Goal: Check status

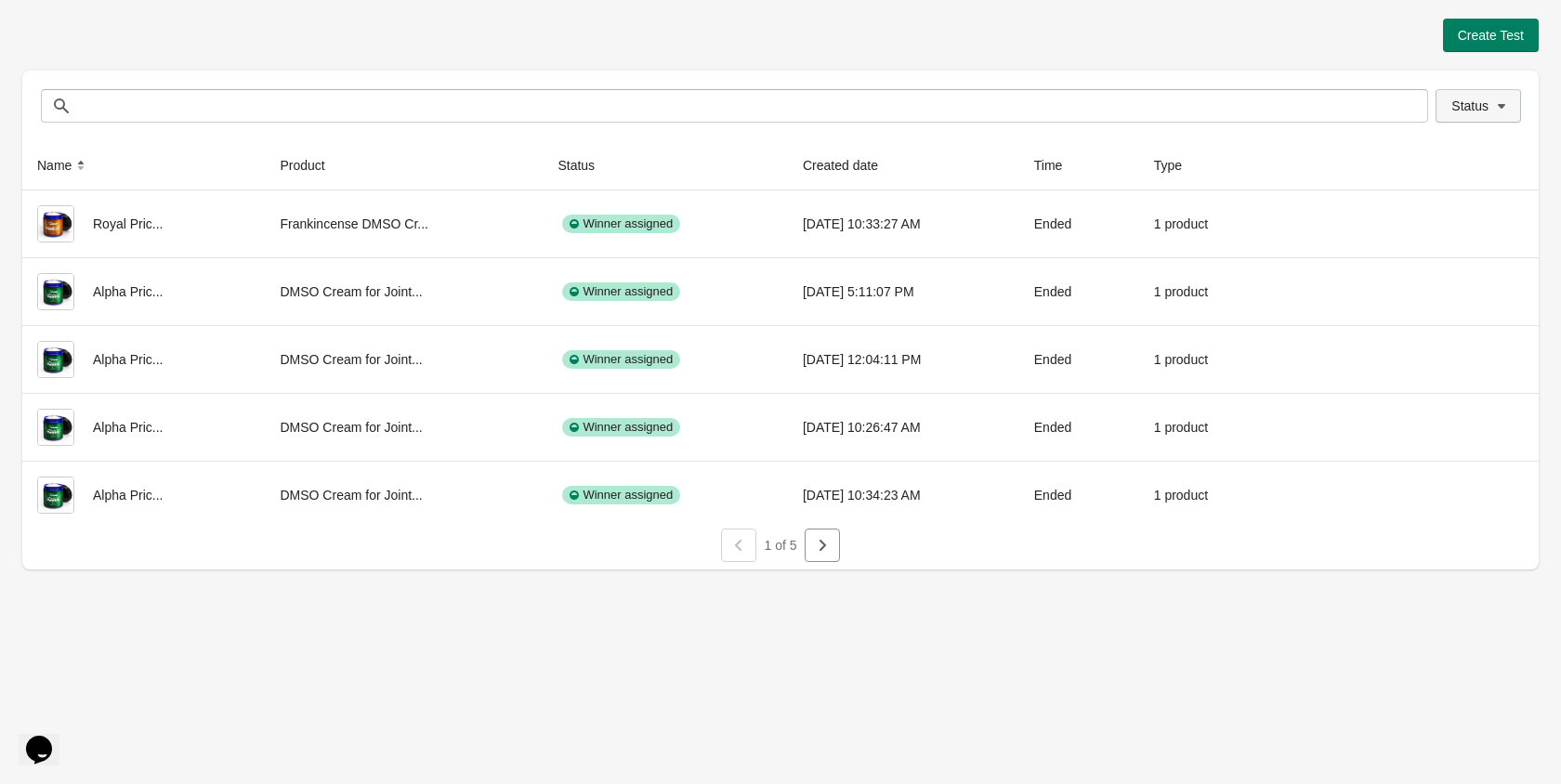
click at [1473, 111] on span "Status" at bounding box center [1469, 105] width 37 height 15
click at [1420, 161] on span at bounding box center [1428, 154] width 17 height 17
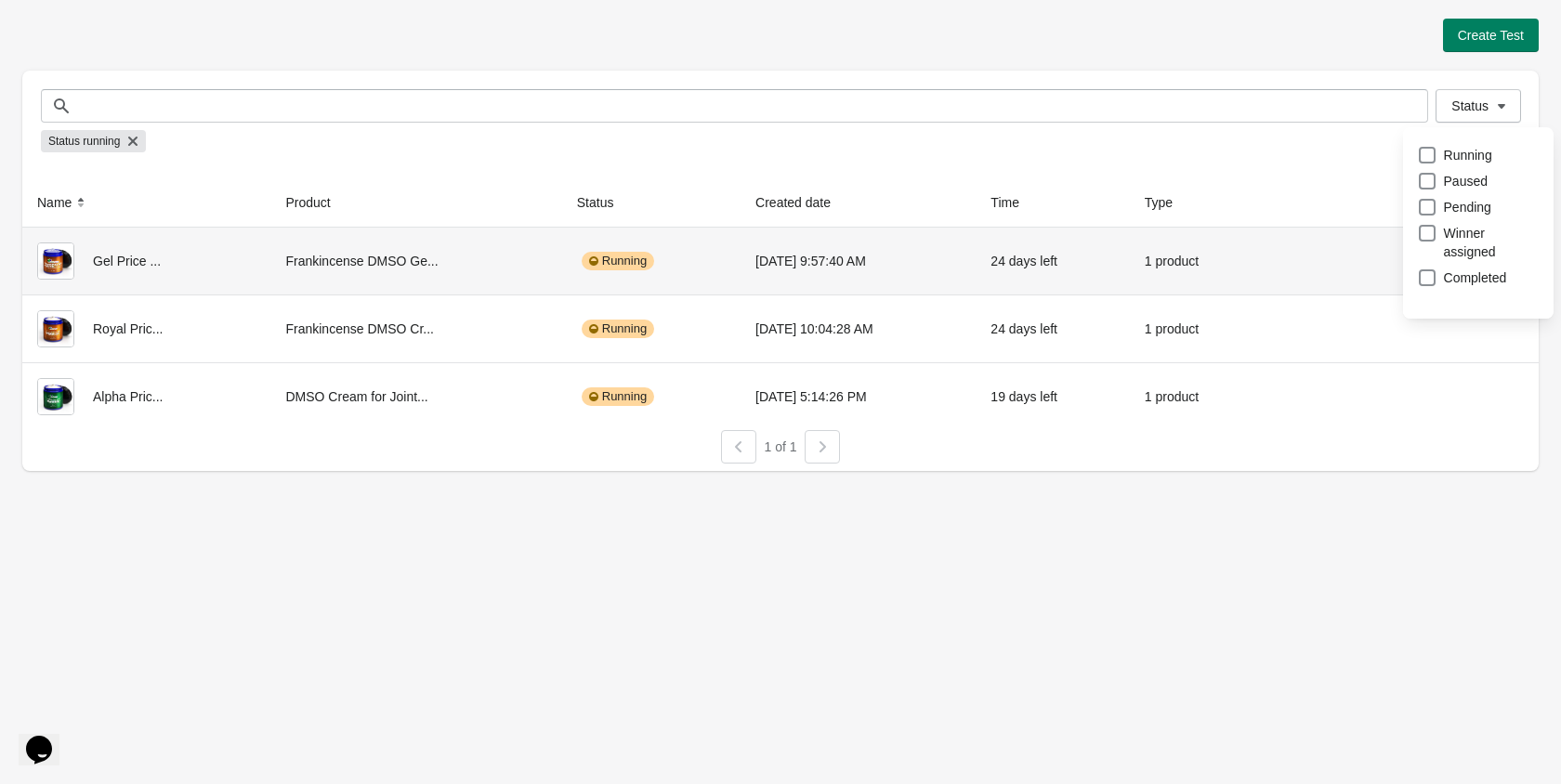
click at [1332, 189] on th at bounding box center [1402, 202] width 275 height 49
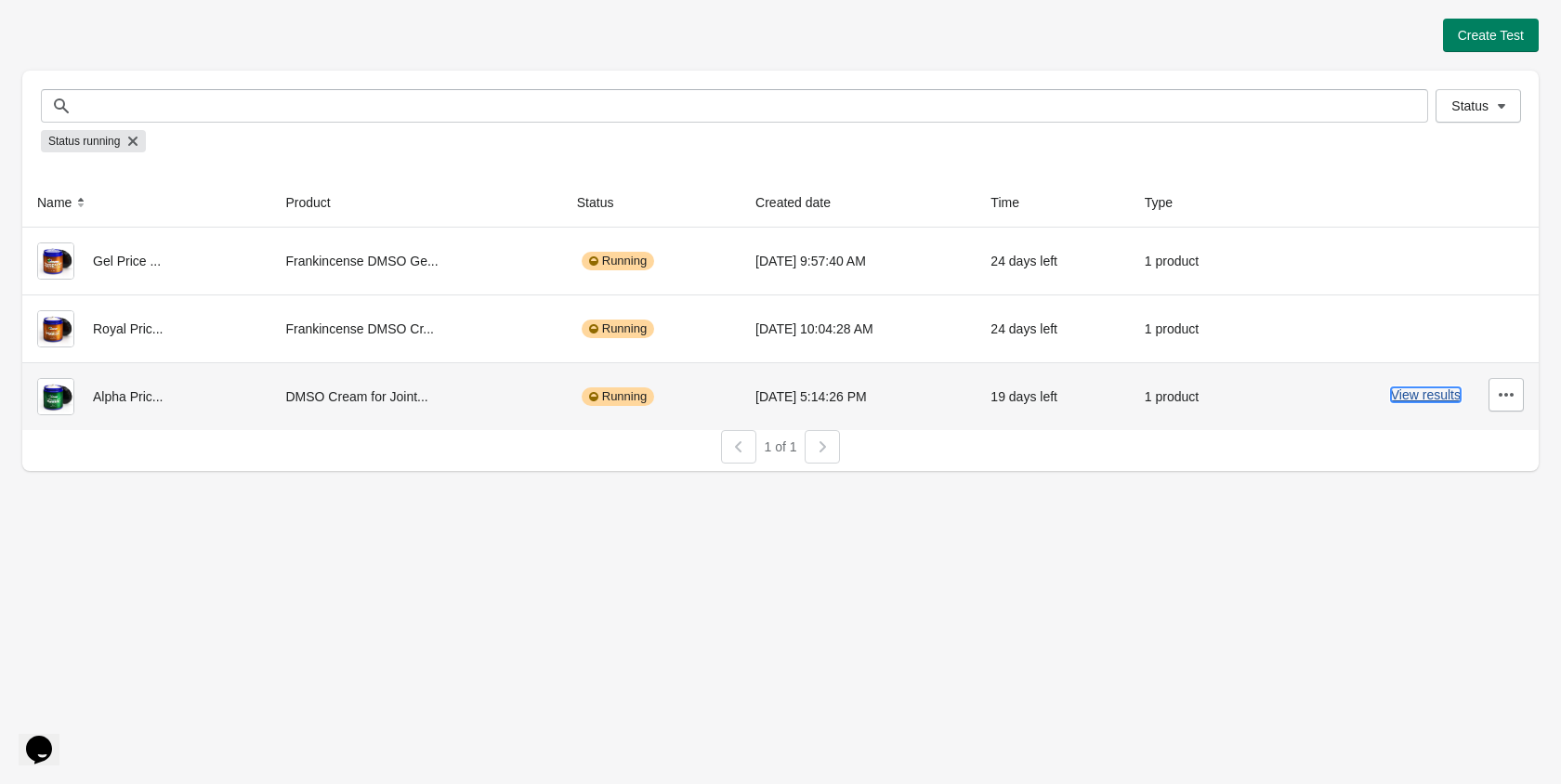
click at [1395, 397] on button "View results" at bounding box center [1427, 394] width 70 height 15
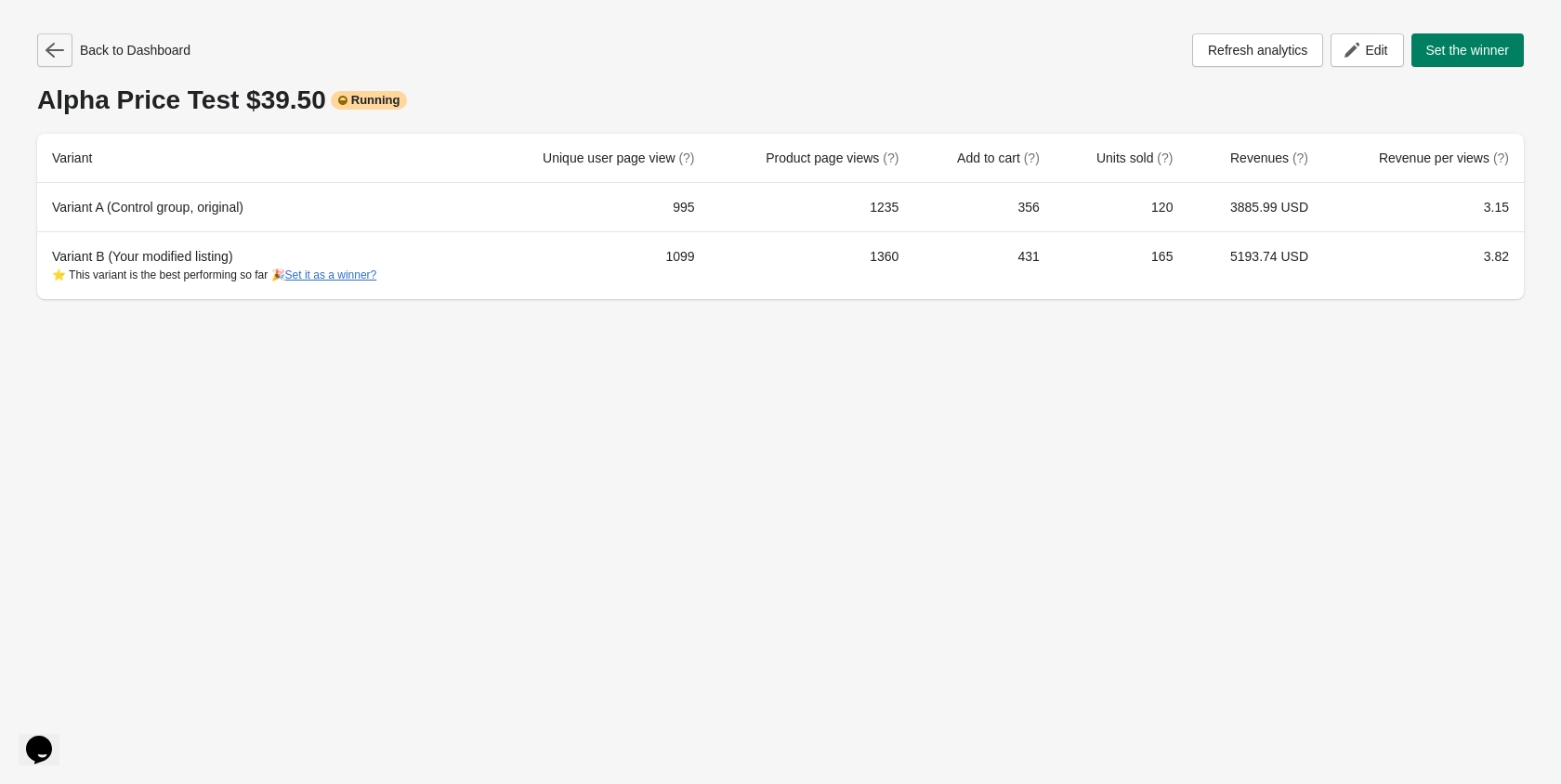
click at [50, 45] on icon "button" at bounding box center [55, 50] width 19 height 19
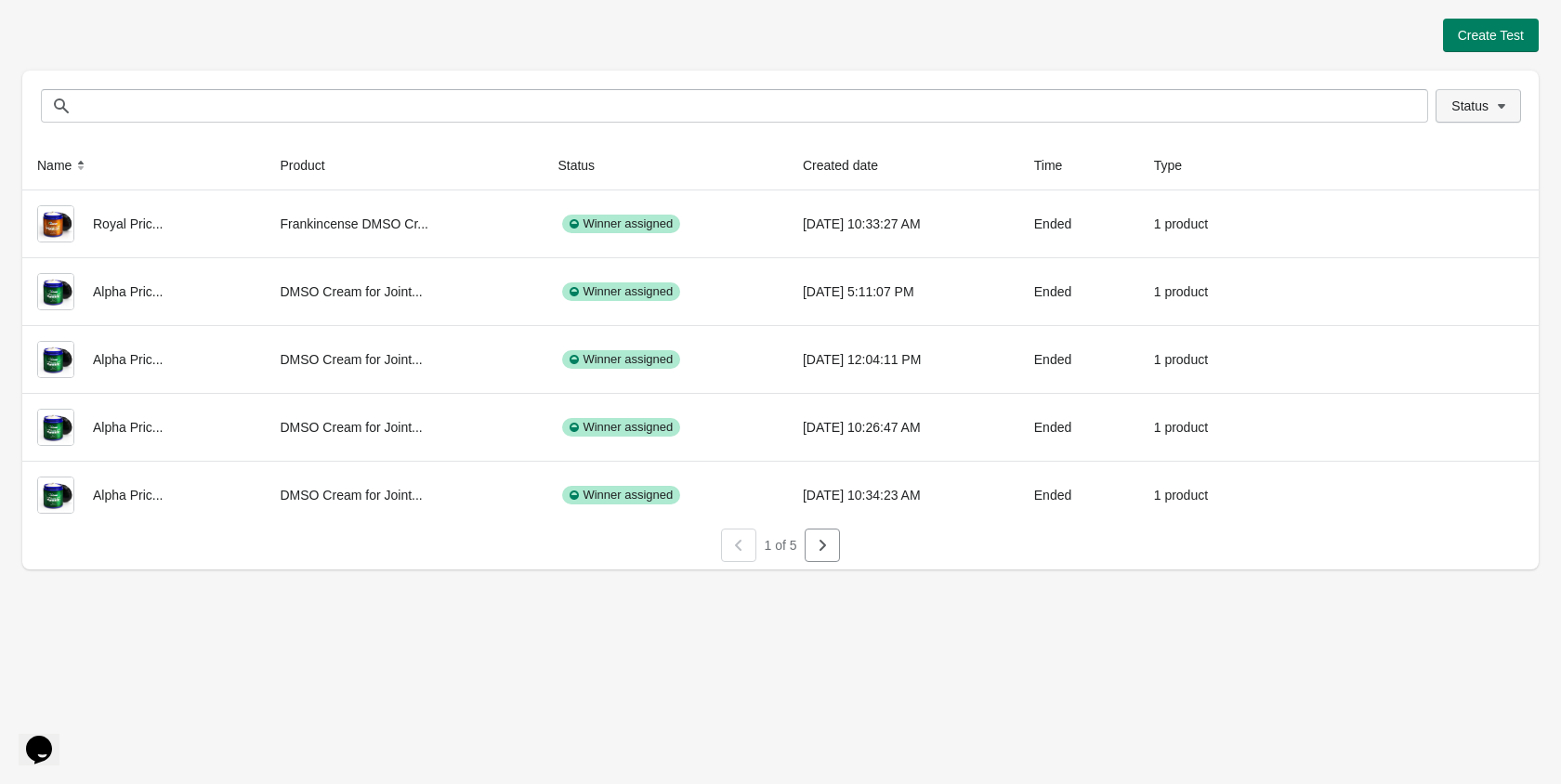
click at [1480, 113] on button "Status" at bounding box center [1478, 106] width 86 height 34
click at [1435, 162] on span at bounding box center [1428, 154] width 17 height 17
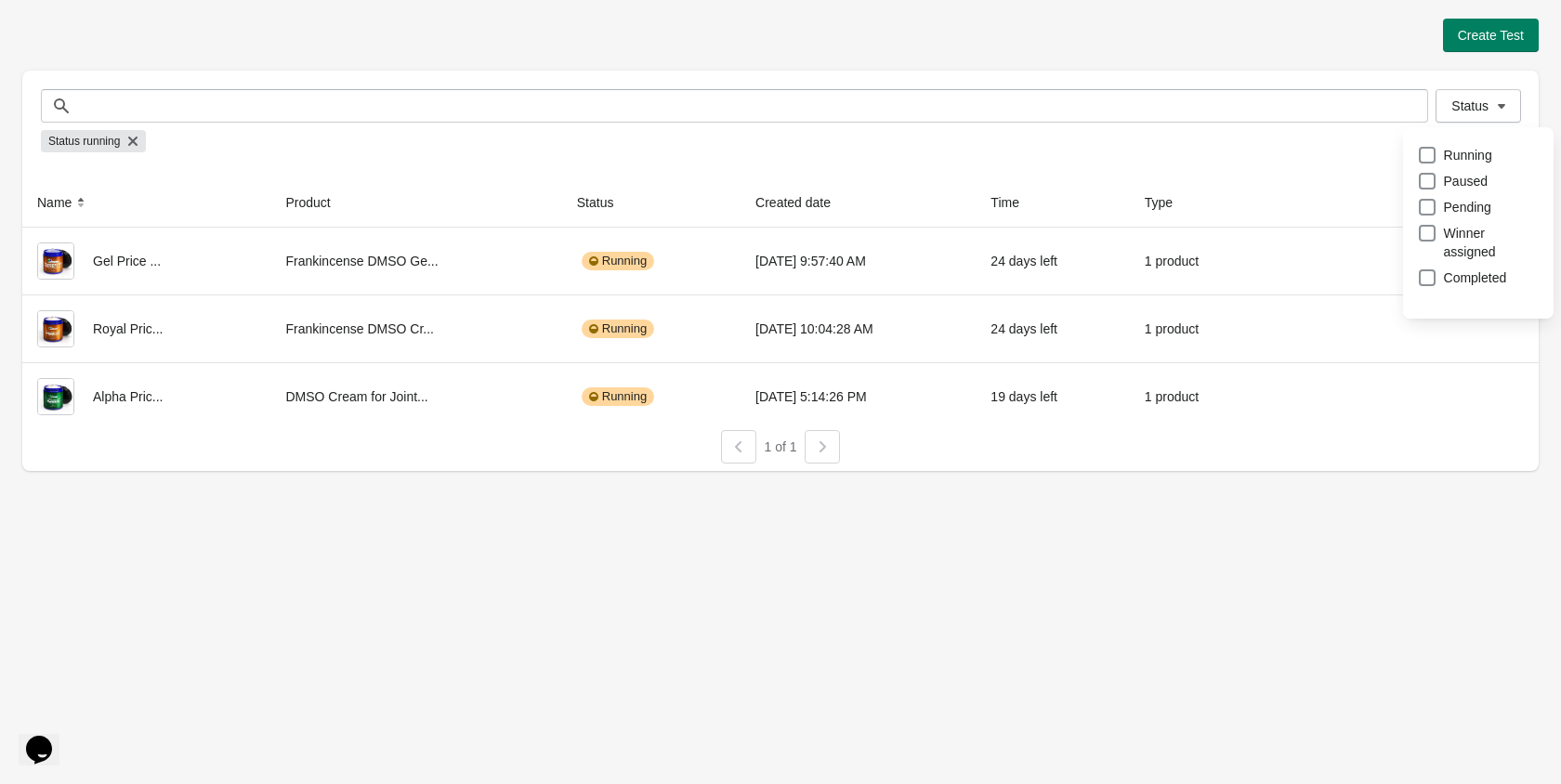
click at [1351, 142] on div "Status running" at bounding box center [780, 140] width 1479 height 37
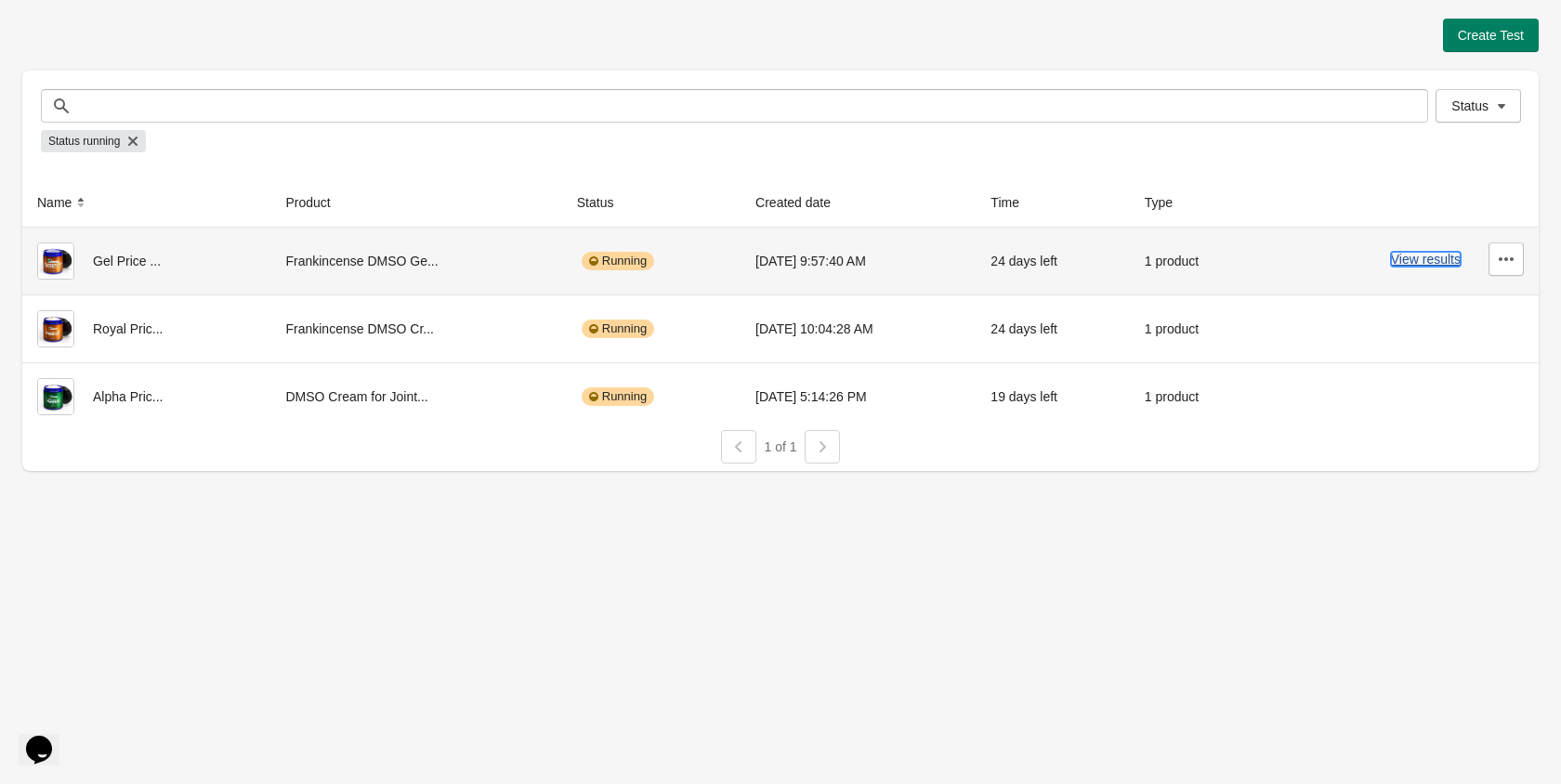
click at [1410, 259] on button "View results" at bounding box center [1427, 259] width 70 height 15
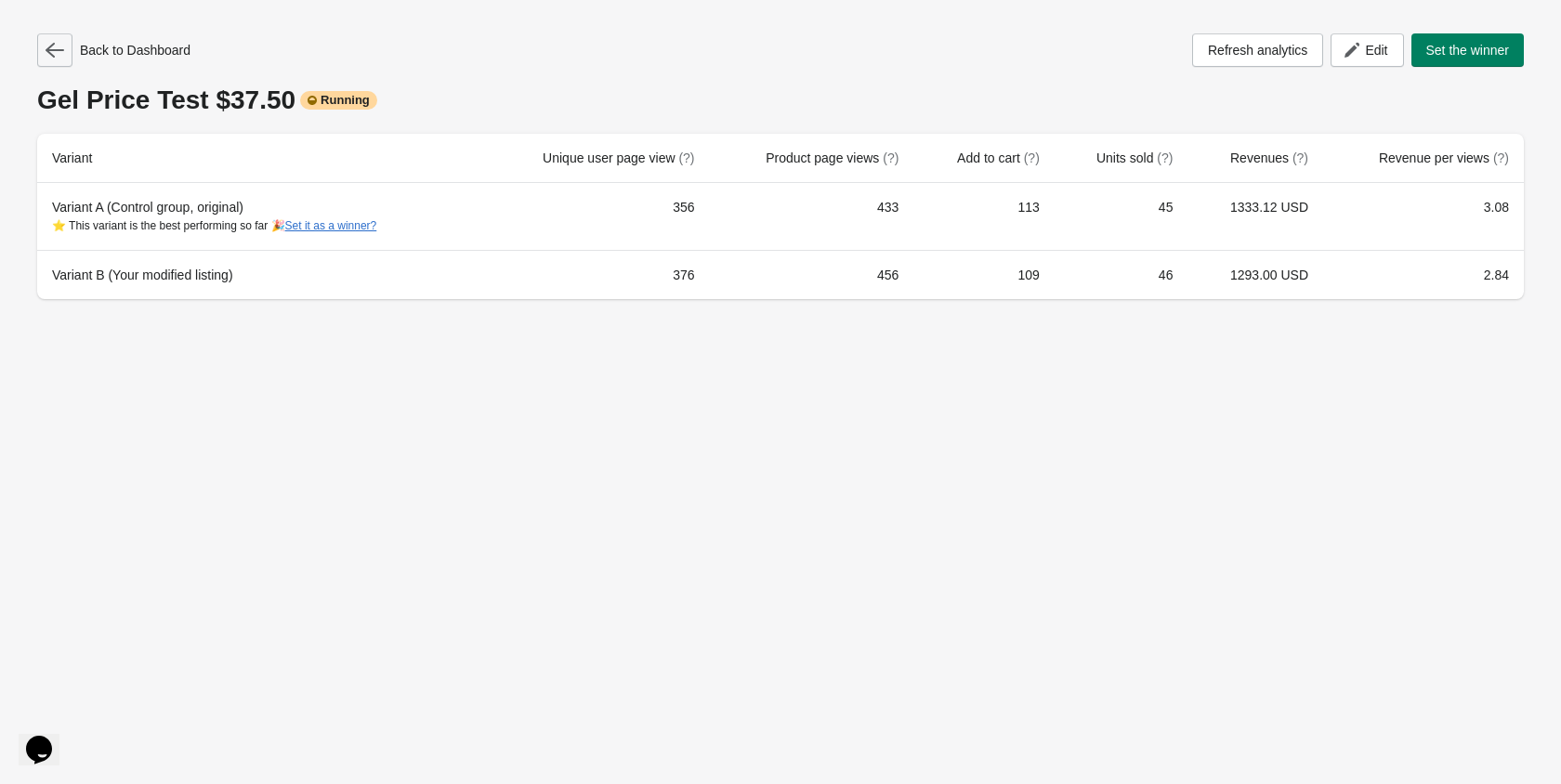
click at [55, 48] on icon "button" at bounding box center [55, 50] width 19 height 19
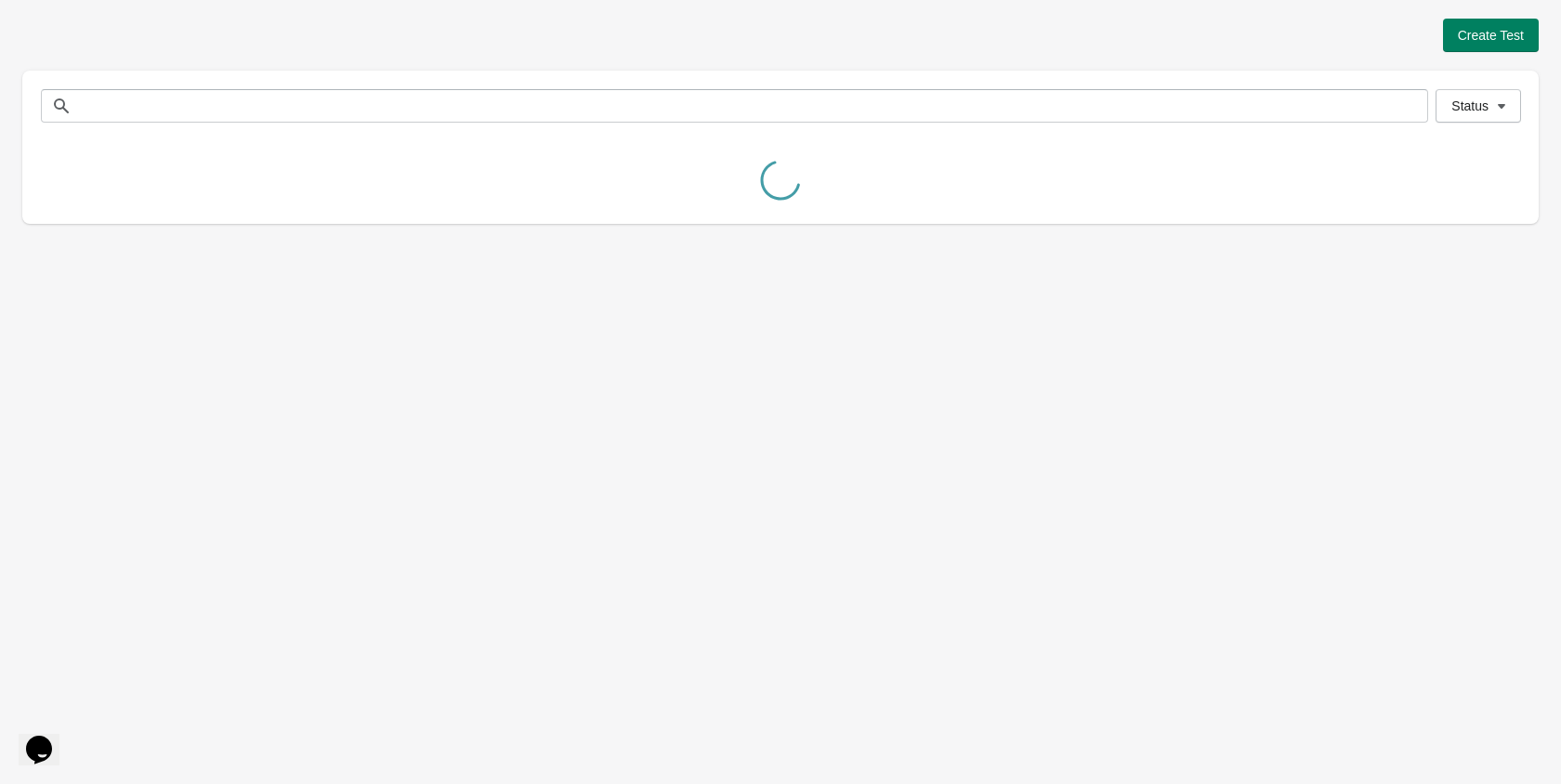
click at [1465, 125] on div "Status Status" at bounding box center [780, 105] width 1517 height 71
click at [1465, 115] on button "Status" at bounding box center [1478, 106] width 86 height 34
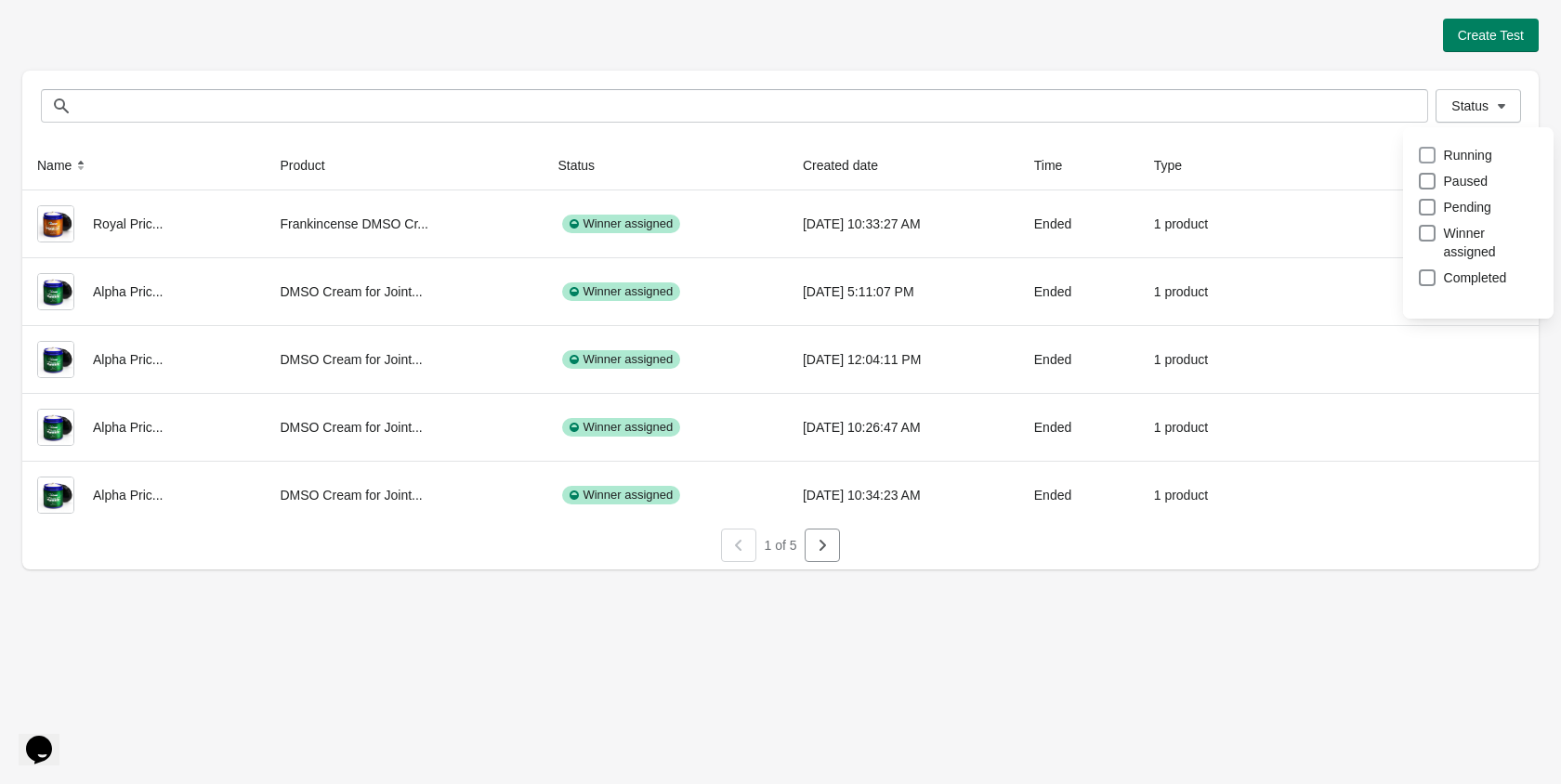
click at [1429, 156] on span at bounding box center [1428, 154] width 17 height 17
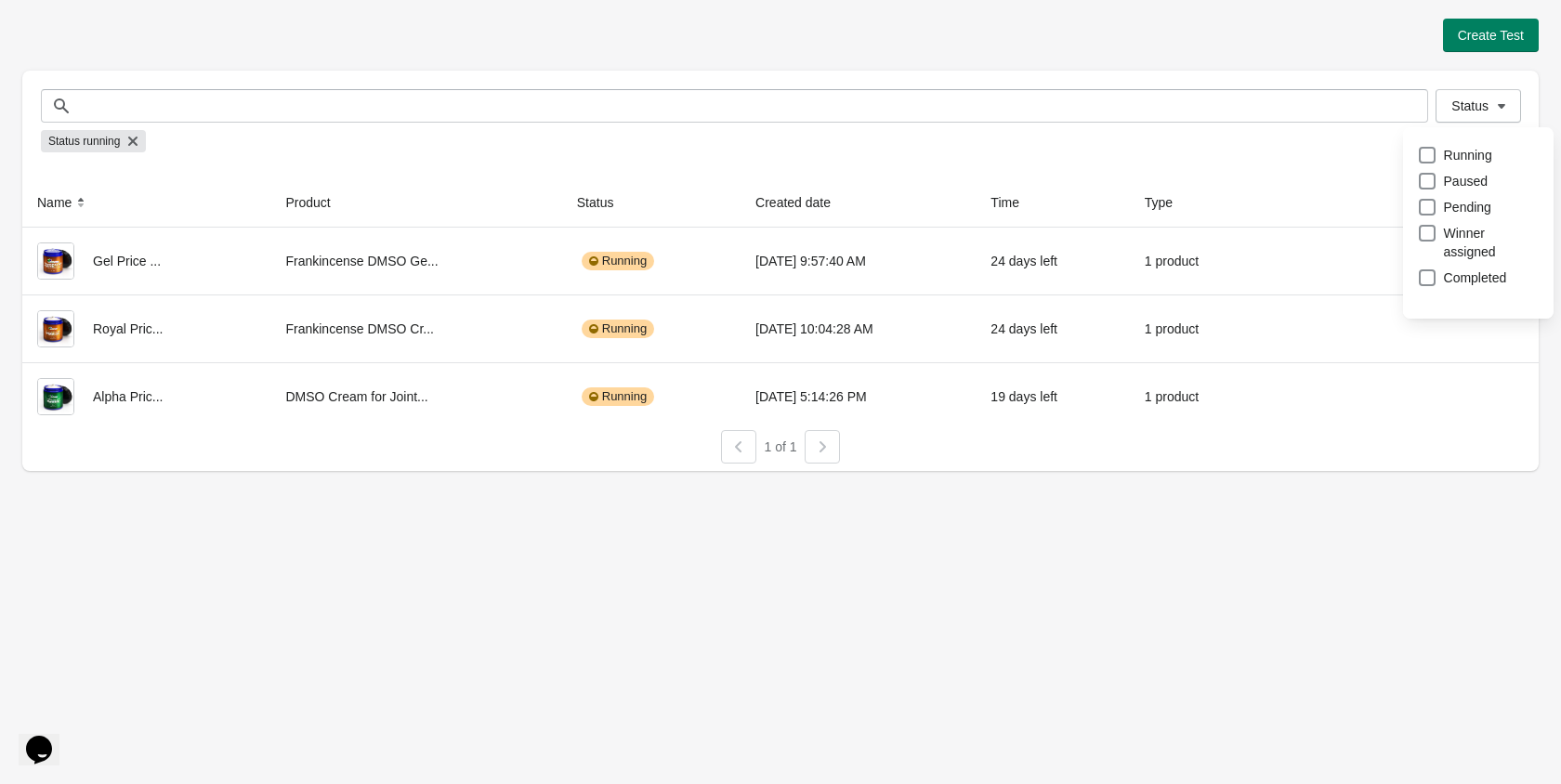
click at [1321, 136] on div "Status running" at bounding box center [780, 140] width 1479 height 37
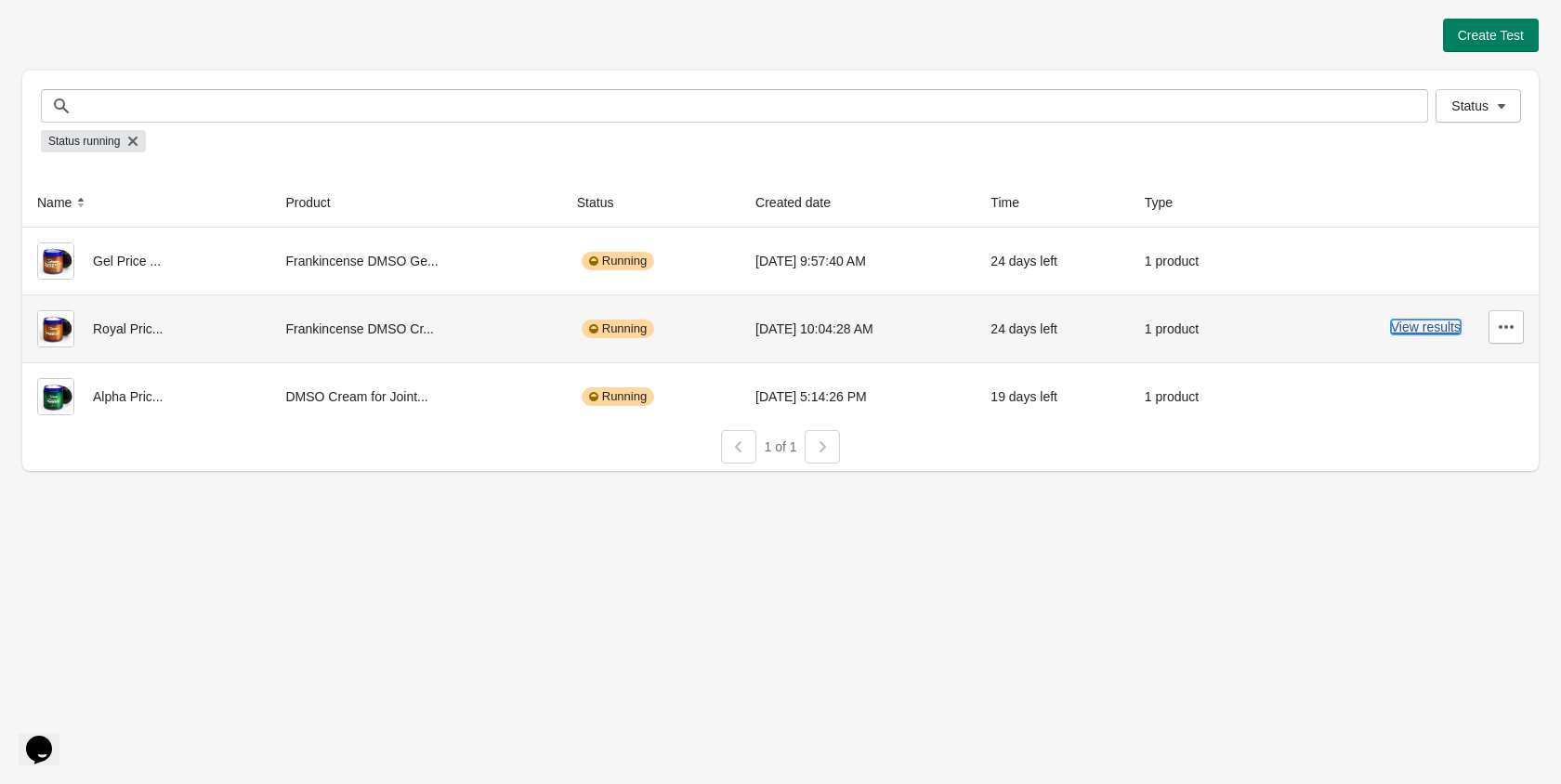
click at [1414, 328] on button "View results" at bounding box center [1427, 326] width 70 height 15
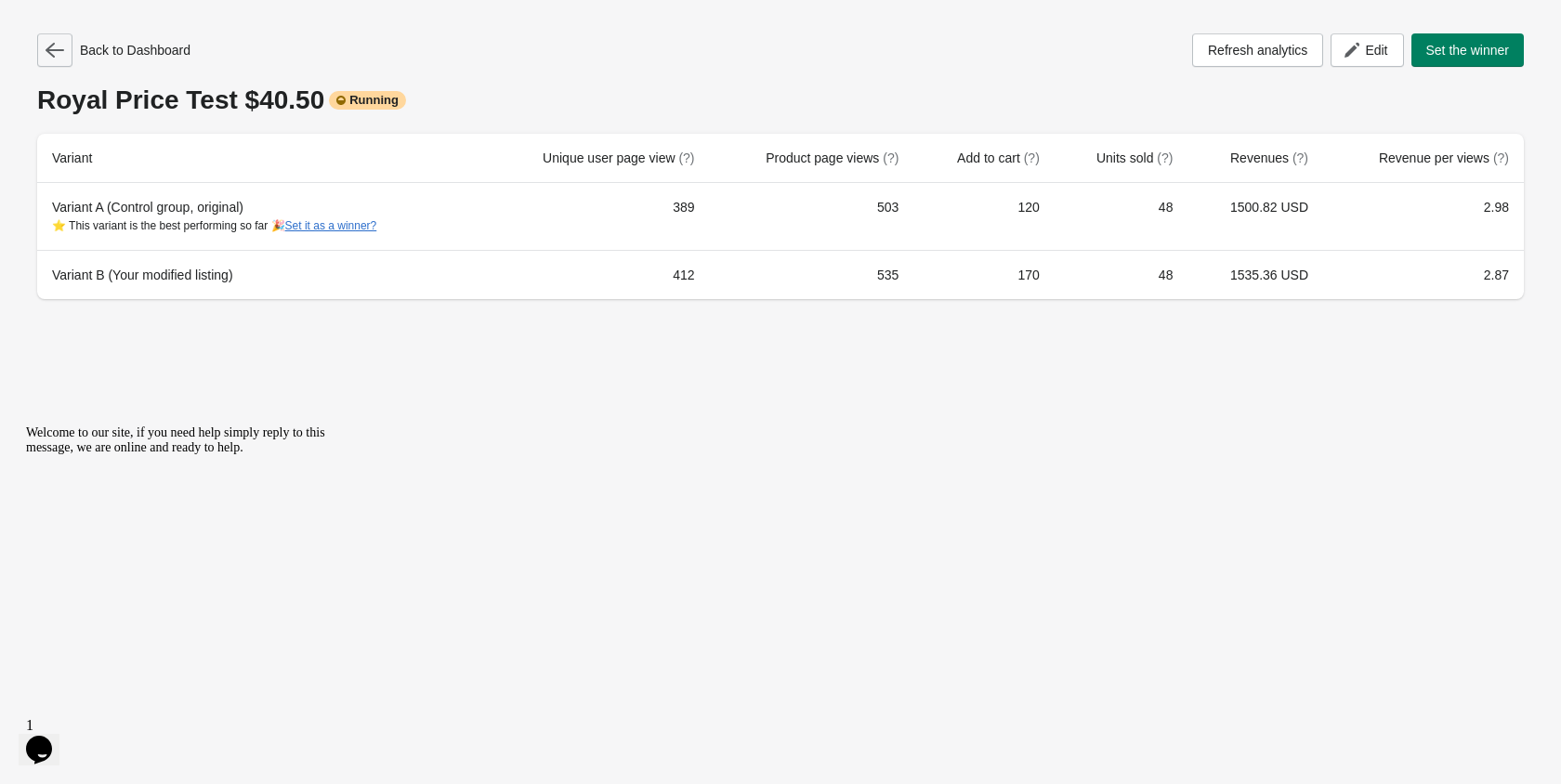
click at [62, 56] on icon "button" at bounding box center [55, 50] width 19 height 19
